Goal: Task Accomplishment & Management: Use online tool/utility

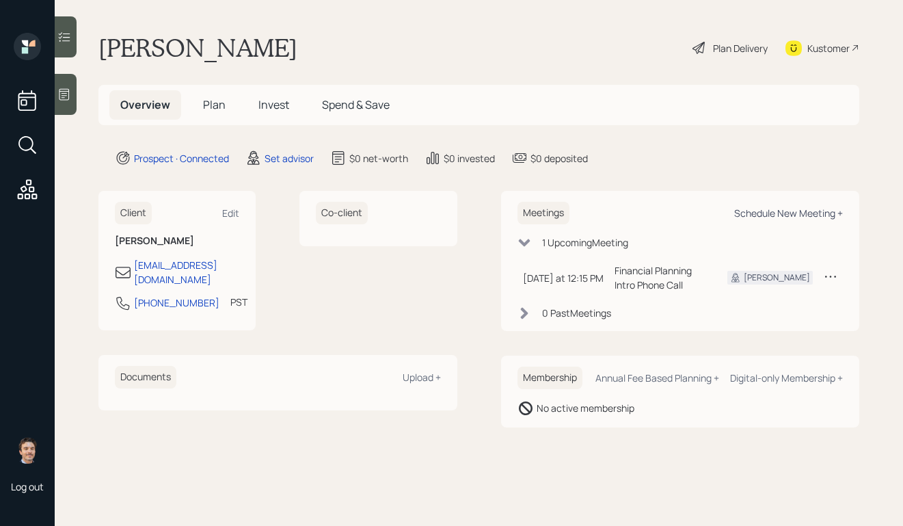
click at [742, 209] on div "Schedule New Meeting +" at bounding box center [788, 212] width 109 height 13
select select "round-[PERSON_NAME]"
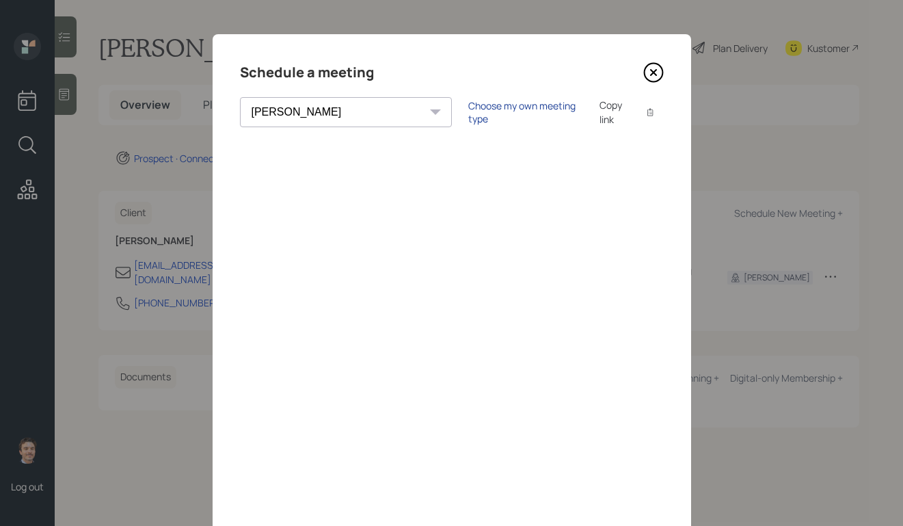
click at [468, 109] on div "Choose my own meeting type" at bounding box center [525, 112] width 115 height 26
click at [655, 77] on icon at bounding box center [653, 72] width 21 height 21
